Goal: Check status: Check status

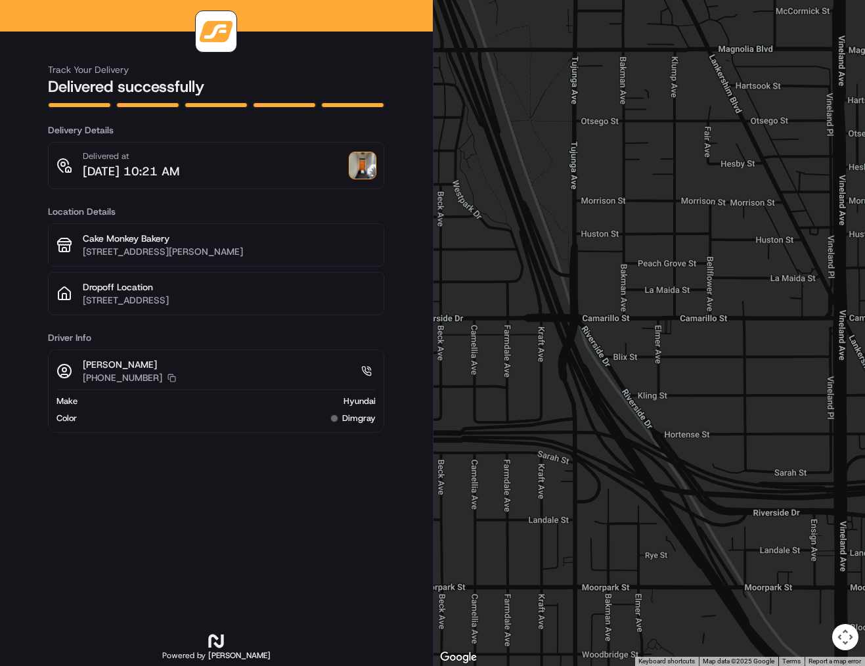
click at [369, 163] on img at bounding box center [362, 165] width 26 height 26
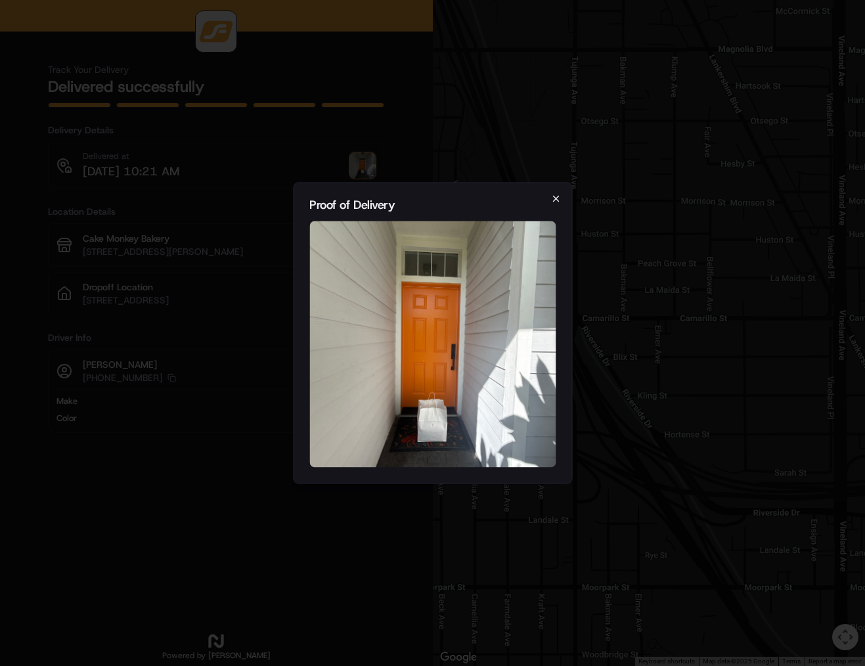
click at [556, 199] on icon "button" at bounding box center [555, 199] width 11 height 11
